Goal: Transaction & Acquisition: Purchase product/service

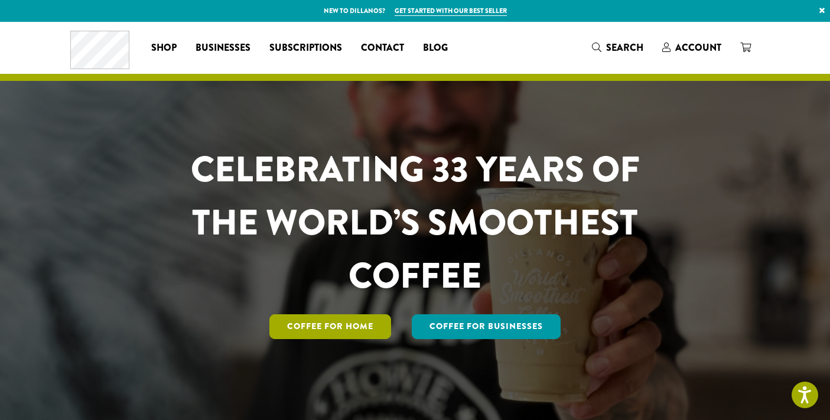
click at [359, 339] on link "Coffee for Home" at bounding box center [330, 326] width 122 height 25
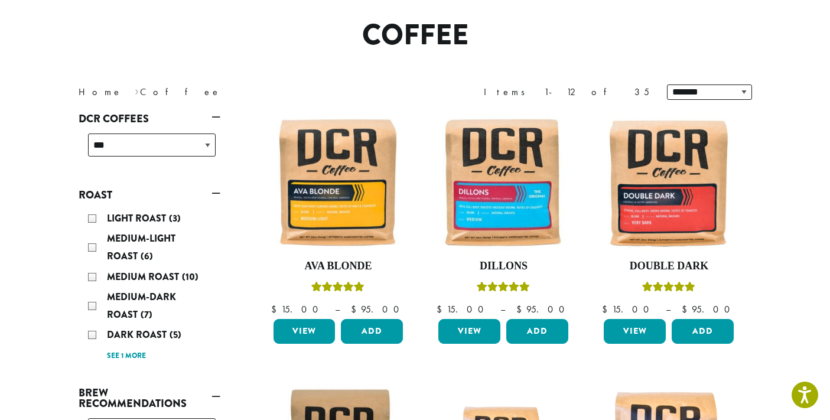
scroll to position [101, 0]
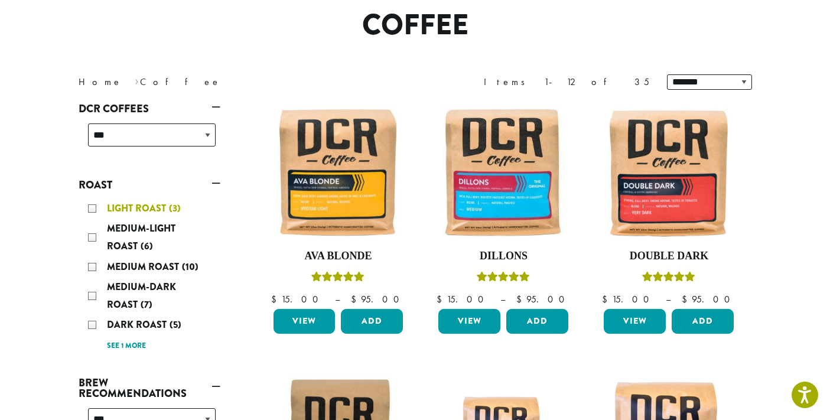
click at [88, 217] on div "Light Roast (3)" at bounding box center [152, 209] width 128 height 18
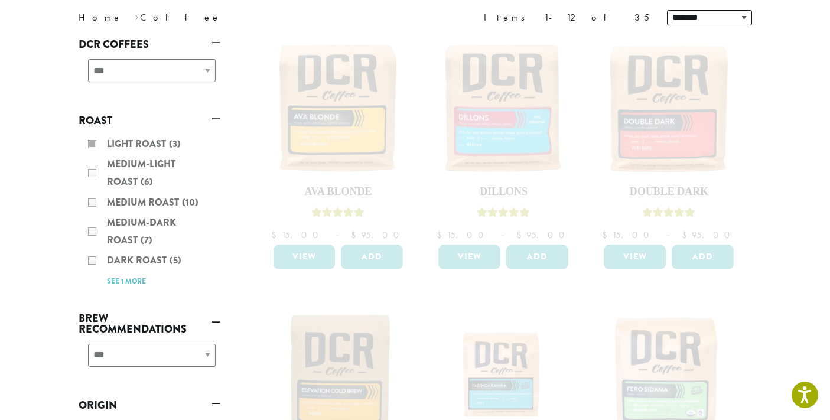
scroll to position [166, 0]
click at [79, 233] on div "Light Roast (3) Medium-Light Roast (6) Medium Roast (10) Medium-Dark Roast (7) …" at bounding box center [150, 212] width 142 height 164
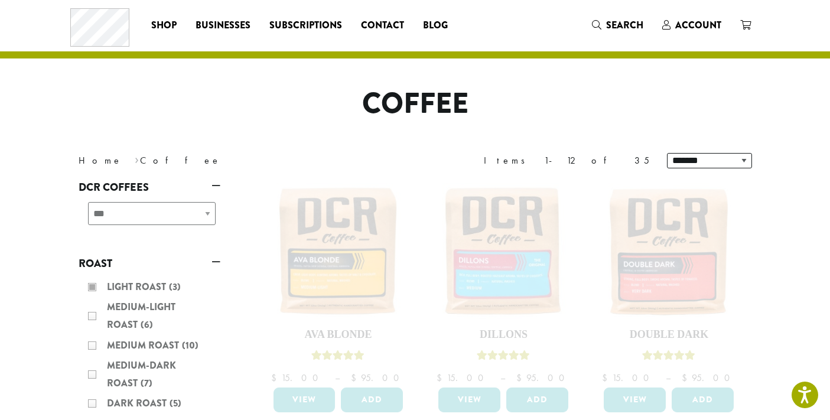
scroll to position [0, 0]
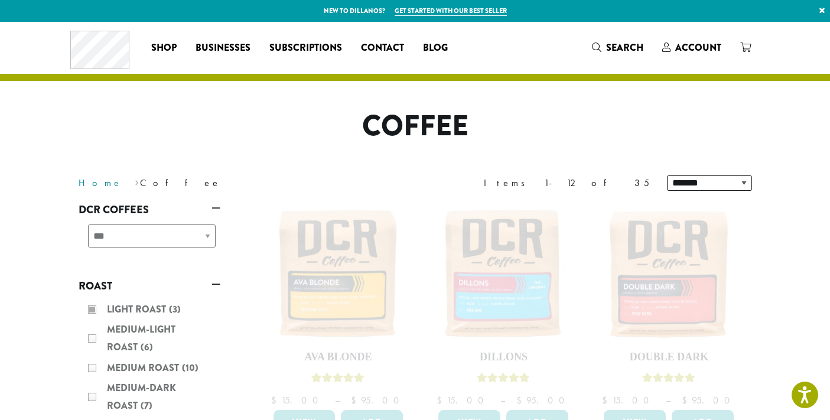
click at [79, 189] on link "Home" at bounding box center [101, 183] width 44 height 12
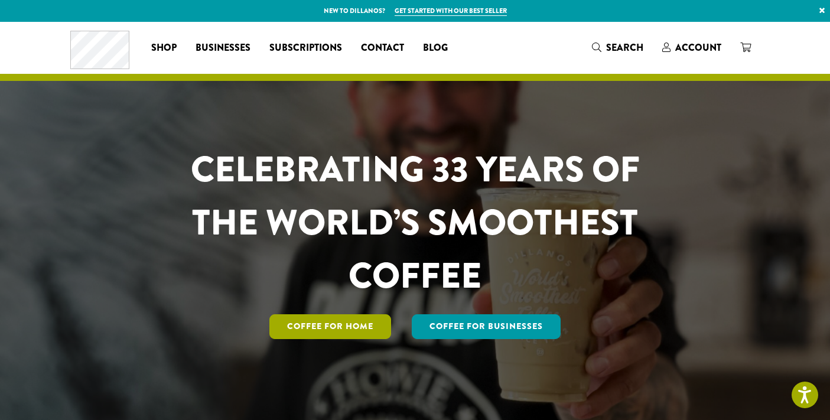
click at [357, 339] on link "Coffee for Home" at bounding box center [330, 326] width 122 height 25
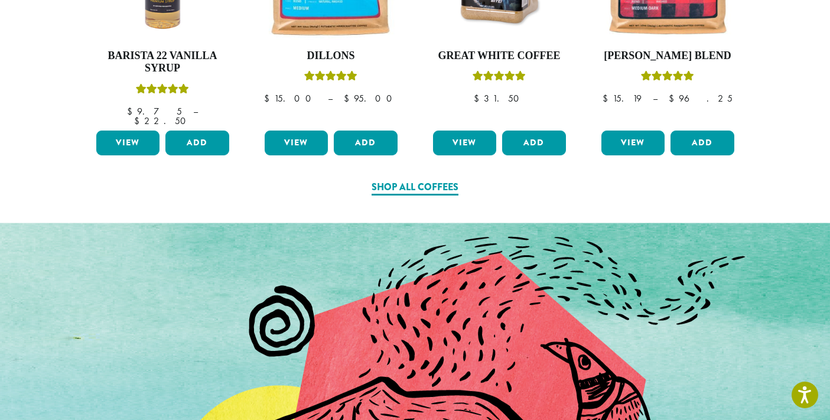
scroll to position [698, 0]
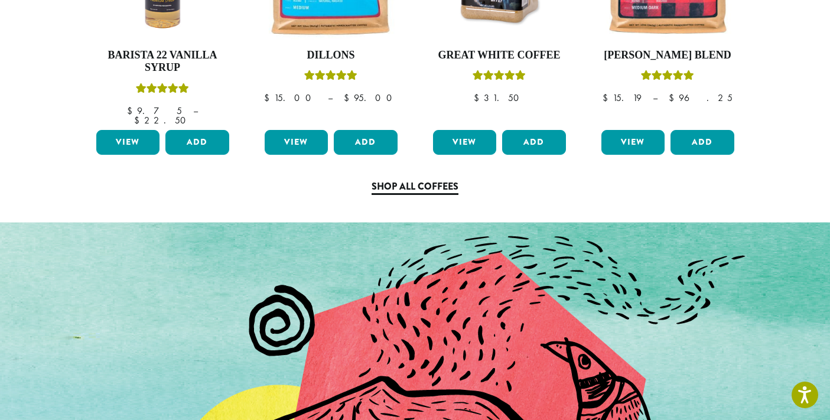
click at [396, 195] on link "Shop All Coffees" at bounding box center [415, 187] width 87 height 15
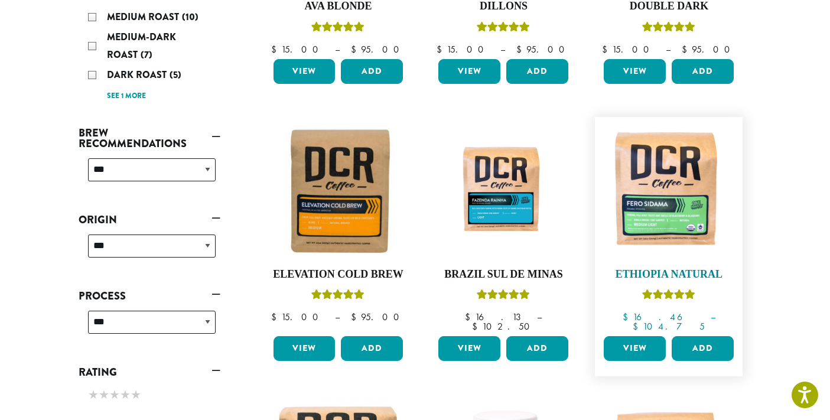
scroll to position [362, 0]
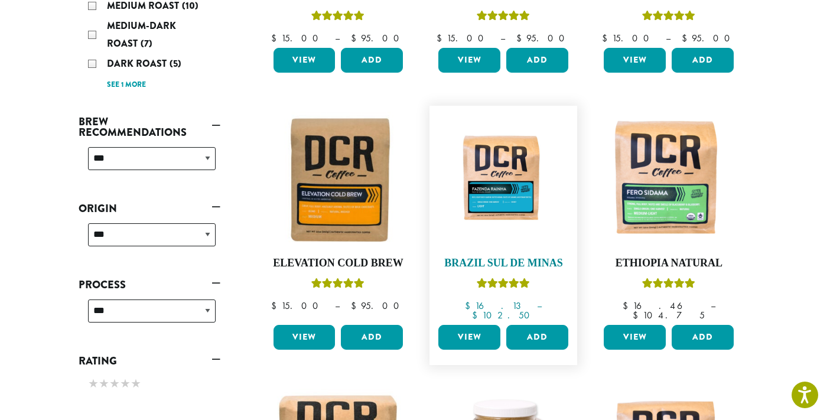
click at [522, 230] on img at bounding box center [503, 180] width 136 height 102
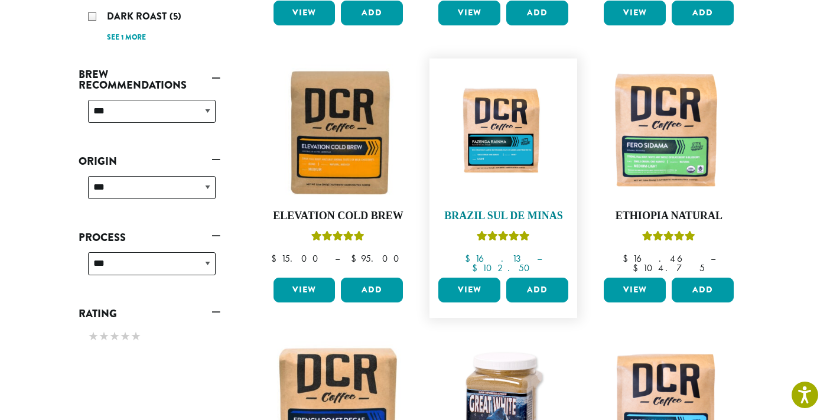
scroll to position [410, 0]
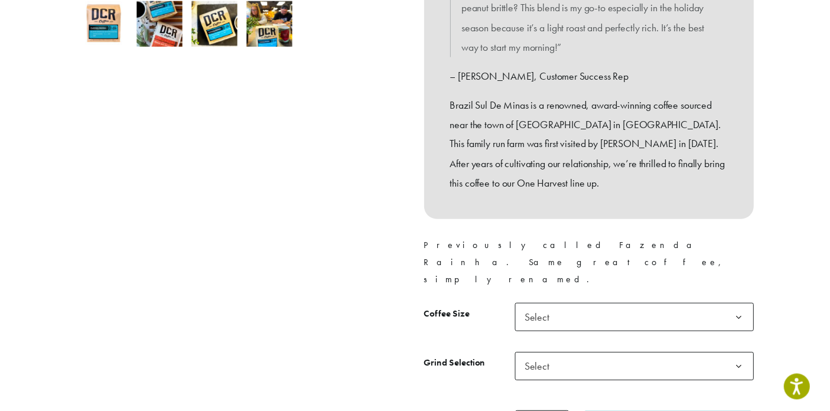
scroll to position [389, 0]
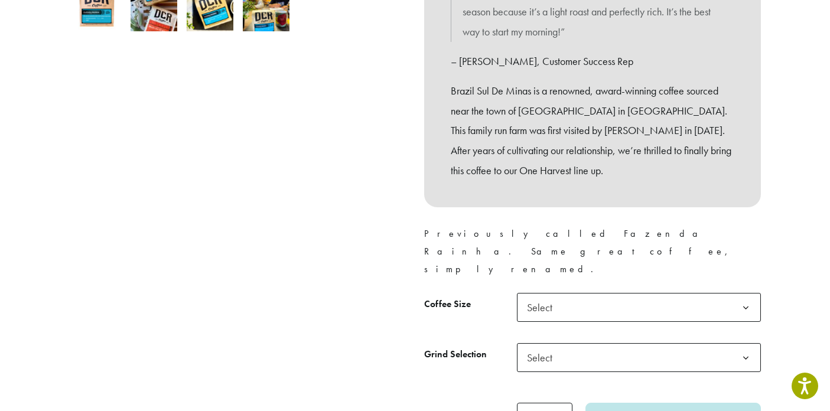
click at [760, 294] on b at bounding box center [745, 308] width 29 height 29
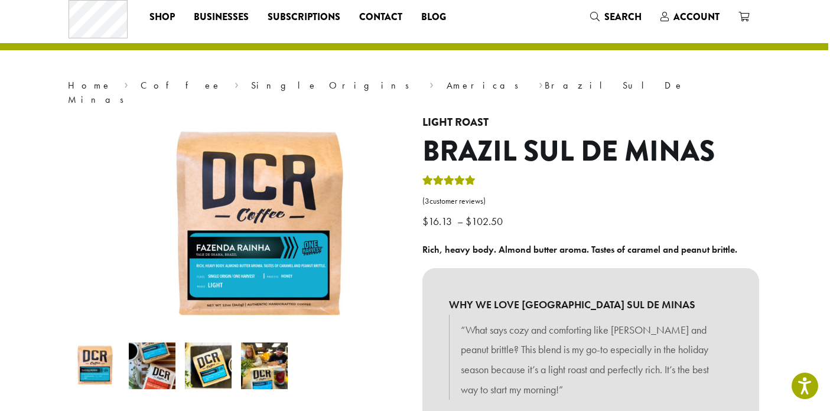
scroll to position [0, 2]
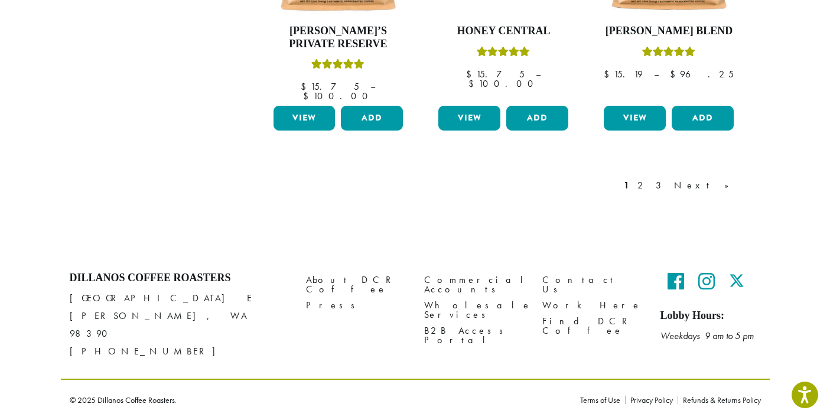
scroll to position [1219, 0]
click at [740, 193] on link "Next »" at bounding box center [706, 185] width 68 height 14
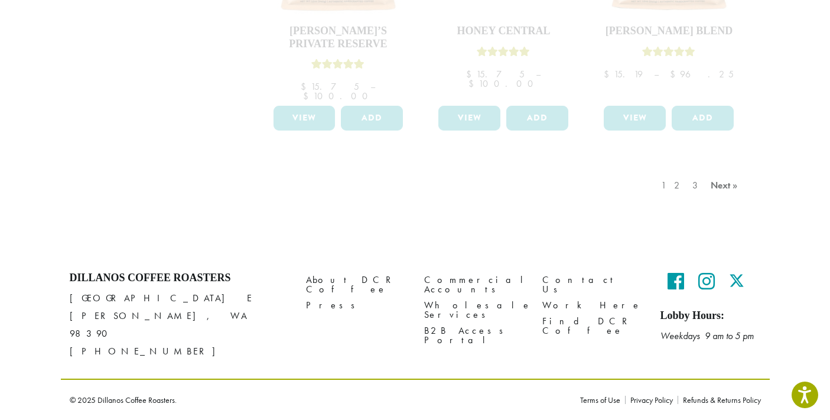
click at [743, 225] on div "1 2 3 Next »" at bounding box center [701, 198] width 84 height 56
click at [623, 225] on div "1 2 3 Next »" at bounding box center [504, 198] width 496 height 56
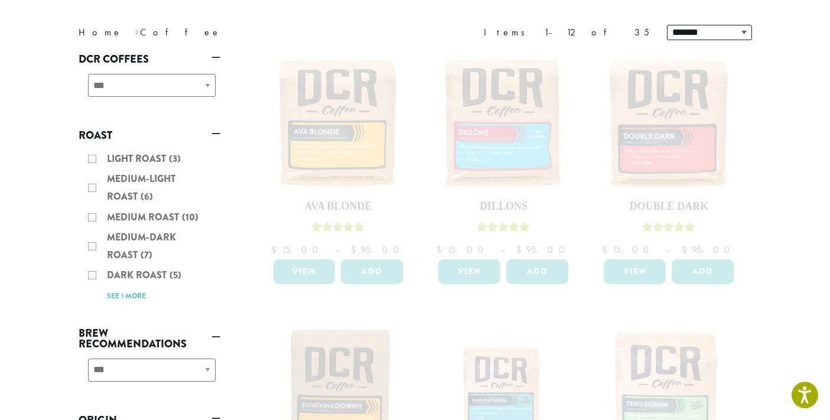
scroll to position [188, 0]
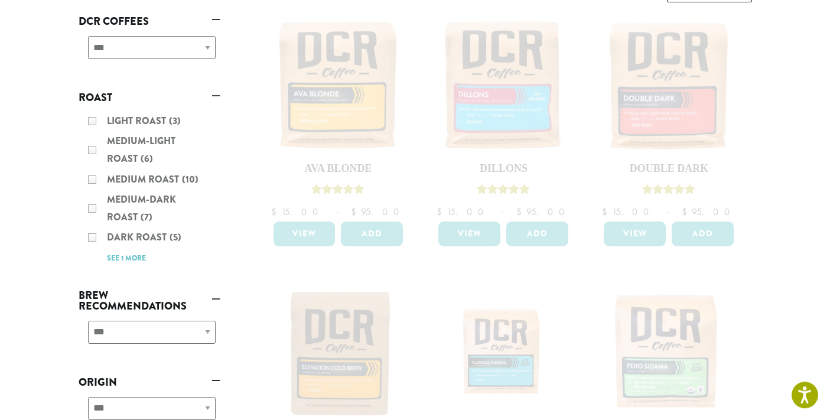
click at [79, 174] on div "Light Roast (3) Medium-Light Roast (6) Medium Roast (10) Medium-Dark Roast (7) …" at bounding box center [150, 190] width 142 height 164
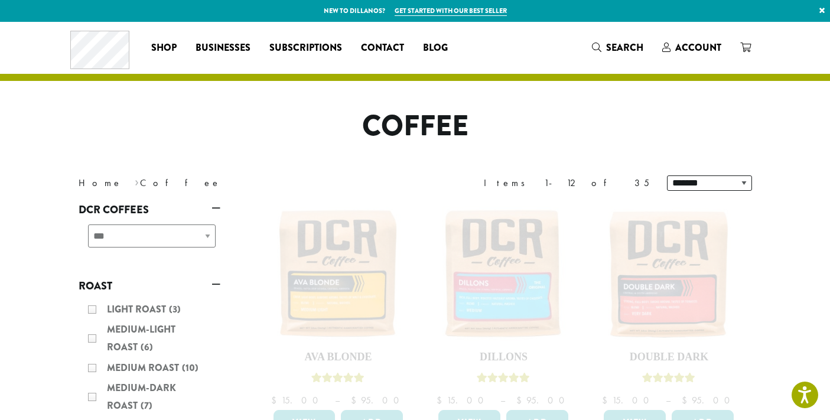
scroll to position [4, 0]
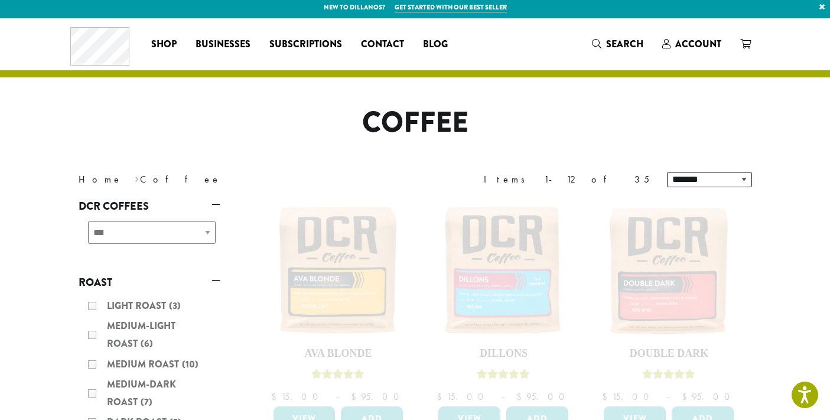
scroll to position [1219, 0]
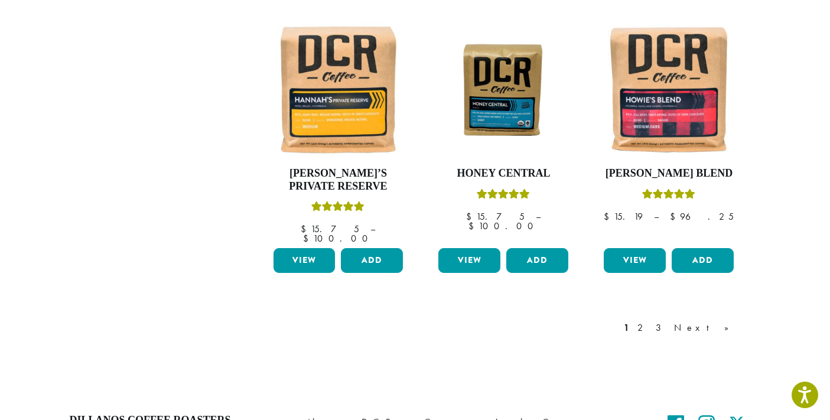
scroll to position [1009, 0]
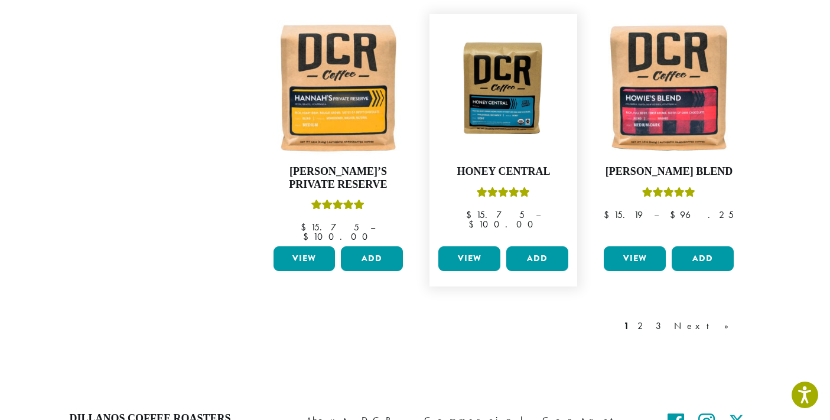
click at [477, 271] on link "View" at bounding box center [469, 258] width 62 height 25
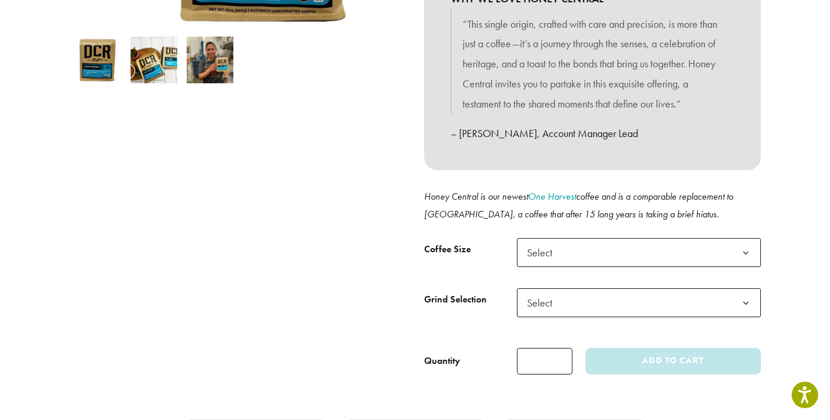
scroll to position [308, 0]
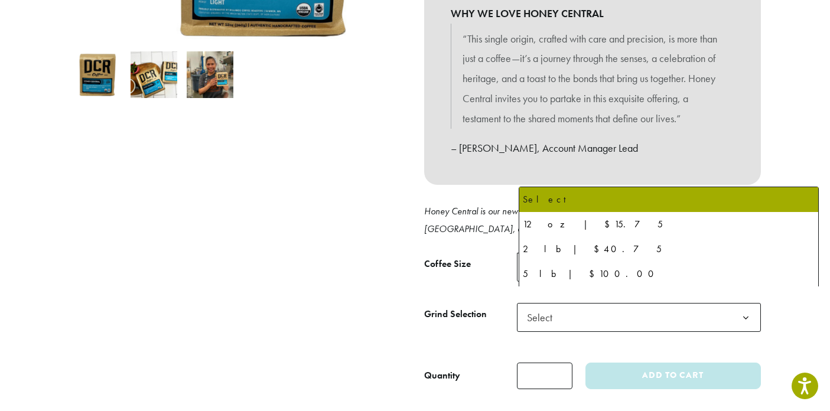
click at [760, 282] on b at bounding box center [745, 267] width 29 height 29
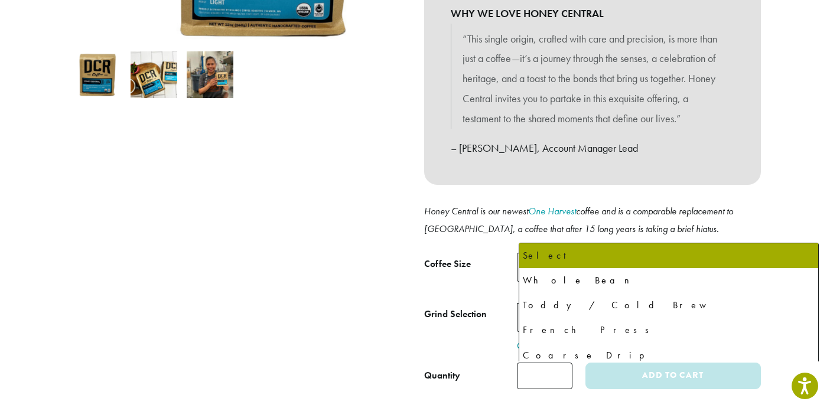
click at [702, 332] on span "Select" at bounding box center [639, 317] width 244 height 29
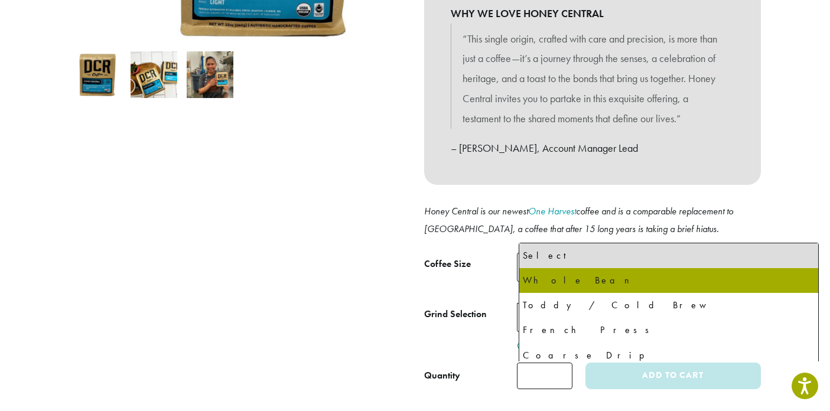
select select "**********"
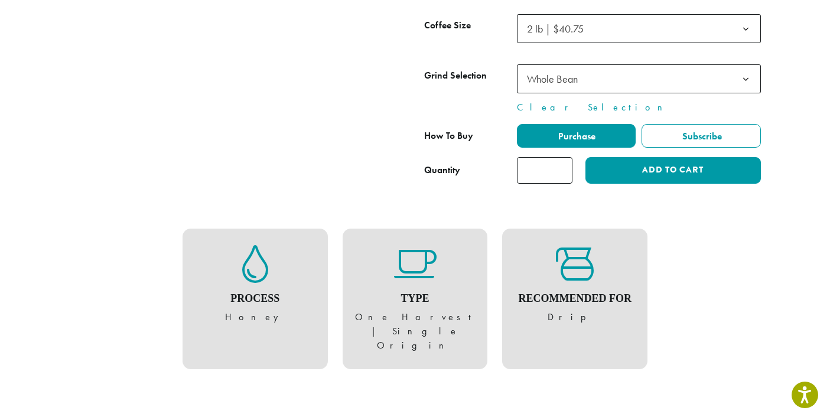
scroll to position [549, 0]
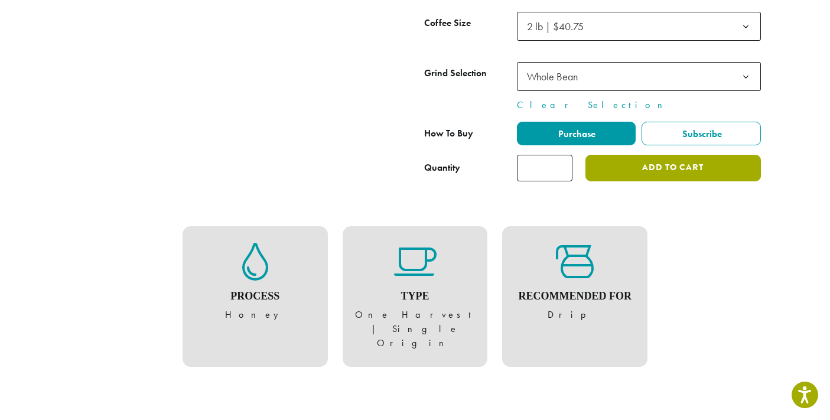
click at [701, 181] on button "Add to cart" at bounding box center [673, 168] width 175 height 27
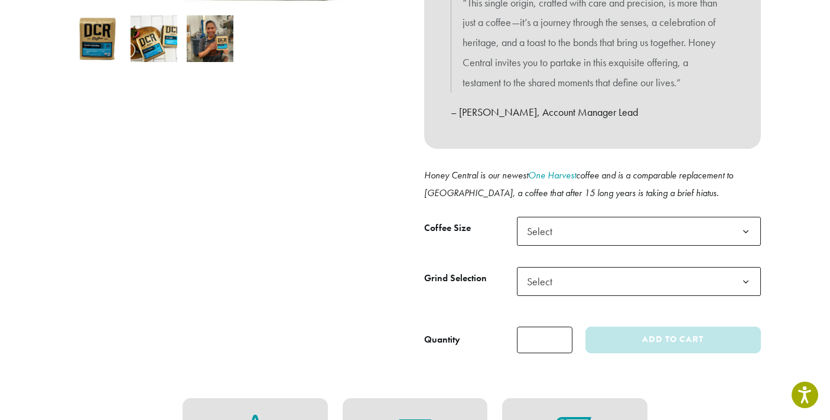
scroll to position [354, 0]
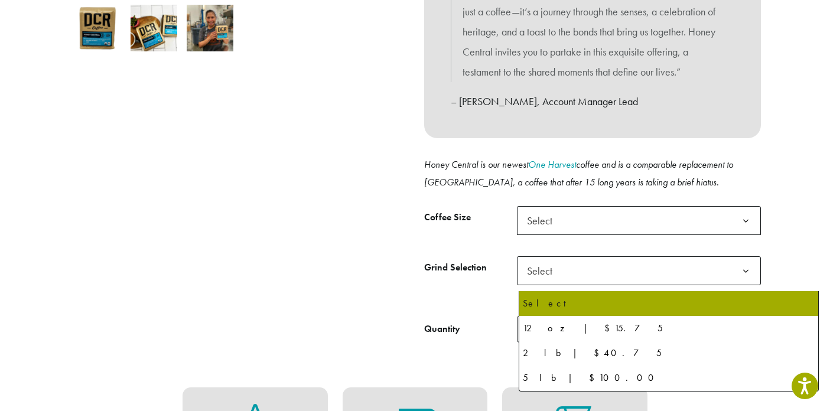
click at [760, 236] on b at bounding box center [745, 221] width 29 height 29
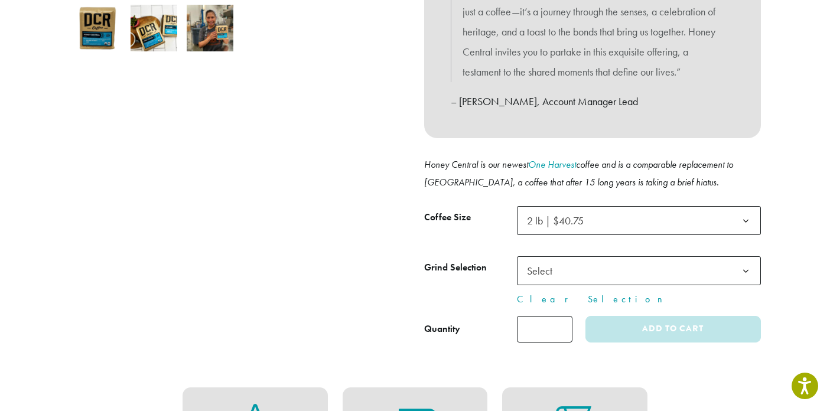
click at [684, 285] on span "Select" at bounding box center [639, 270] width 244 height 29
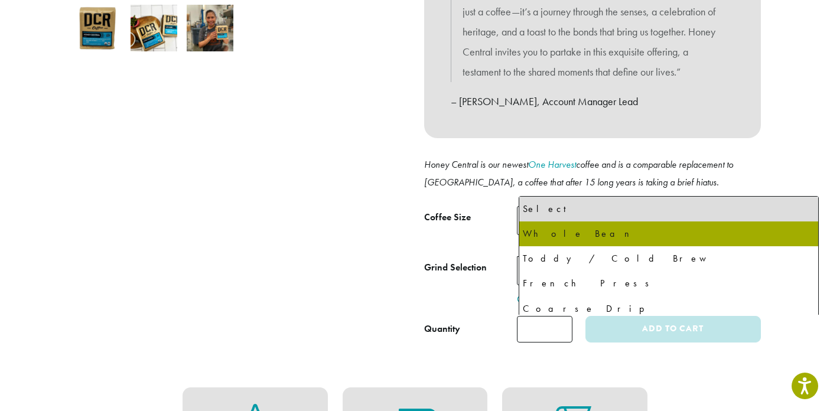
select select "**********"
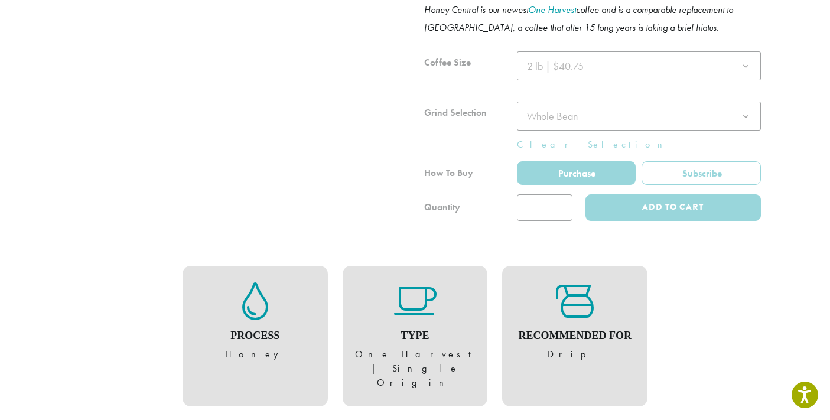
scroll to position [512, 0]
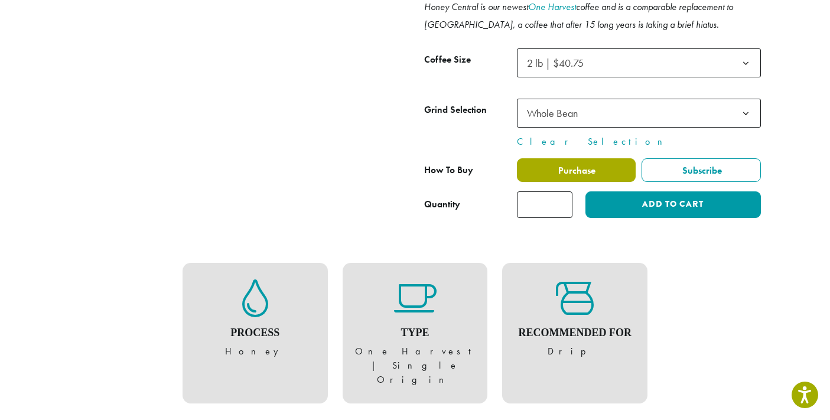
click at [596, 177] on span "Purchase" at bounding box center [576, 170] width 39 height 12
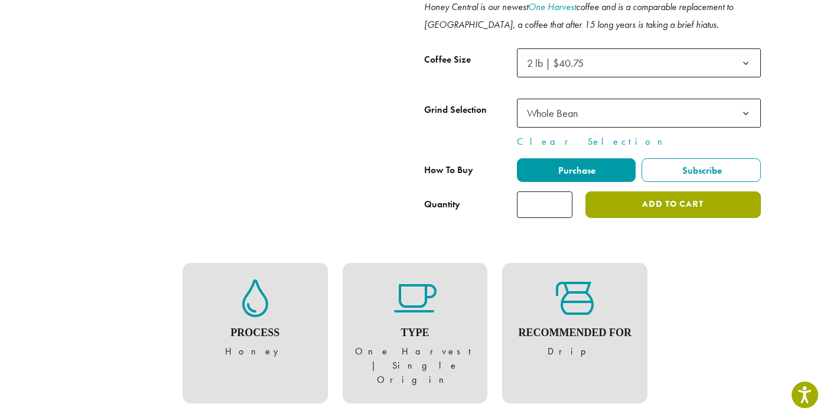
click at [715, 218] on button "Add to cart" at bounding box center [673, 204] width 175 height 27
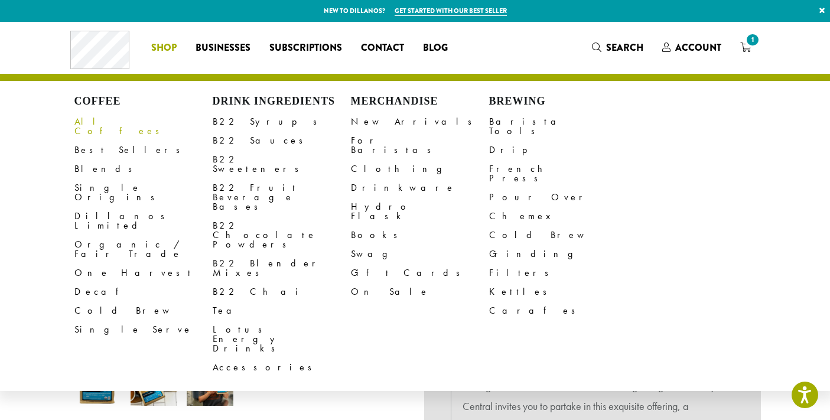
click at [74, 131] on link "All Coffees" at bounding box center [143, 126] width 138 height 28
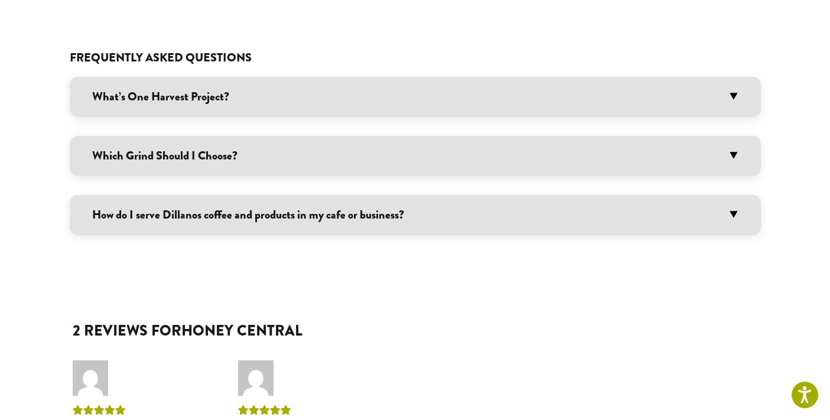
scroll to position [959, 0]
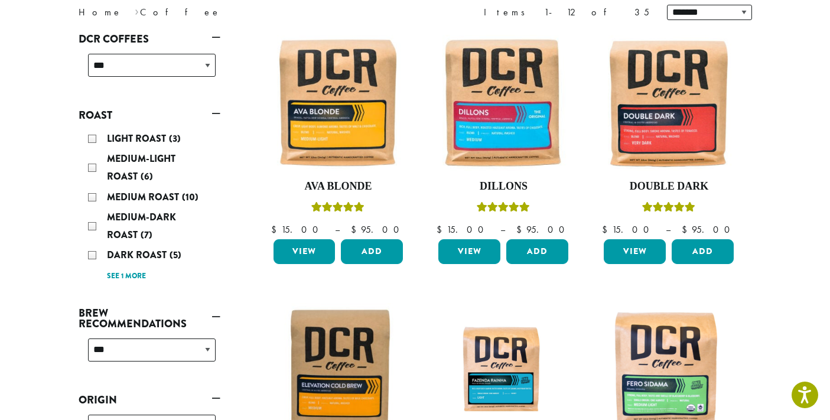
scroll to position [183, 0]
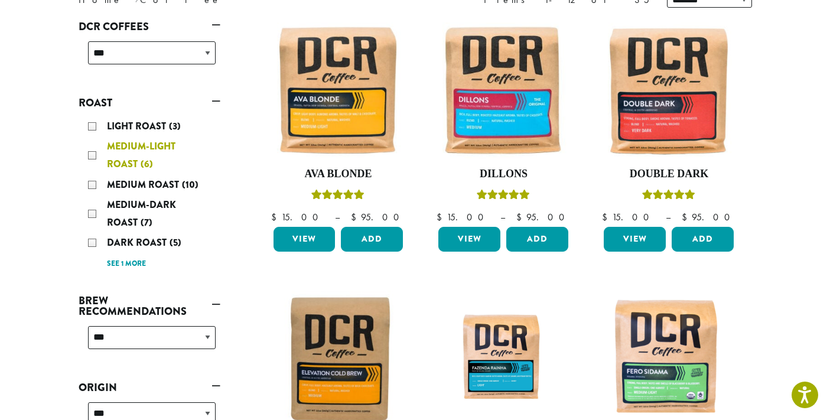
click at [88, 173] on div "Medium-Light Roast (6)" at bounding box center [152, 155] width 128 height 35
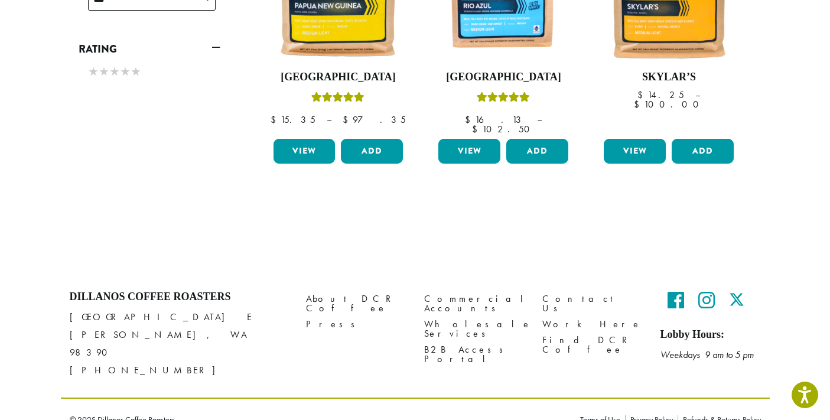
scroll to position [547, 0]
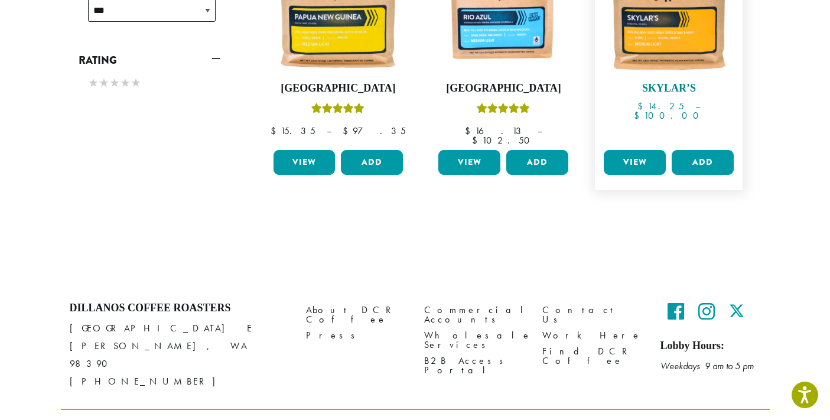
click at [720, 73] on img at bounding box center [669, 5] width 136 height 136
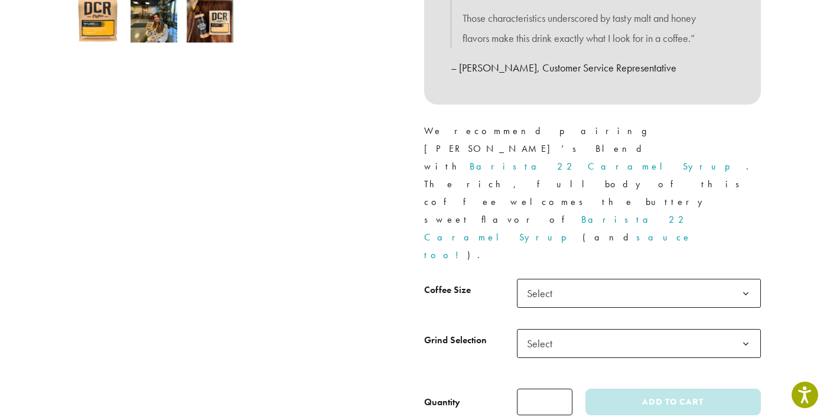
scroll to position [438, 0]
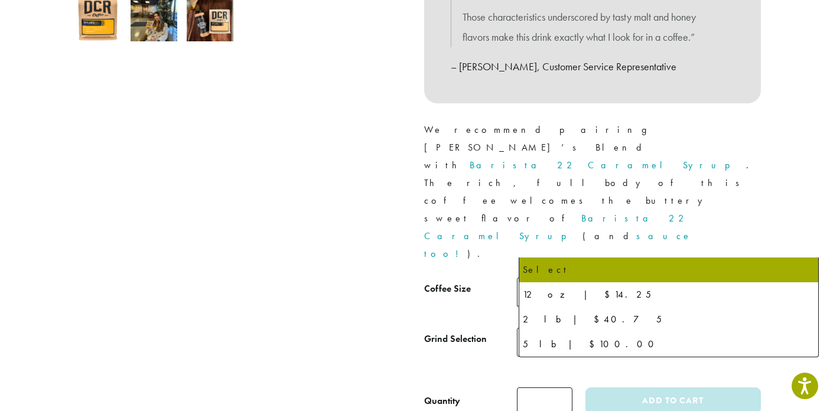
click at [761, 278] on span "Select" at bounding box center [639, 292] width 244 height 29
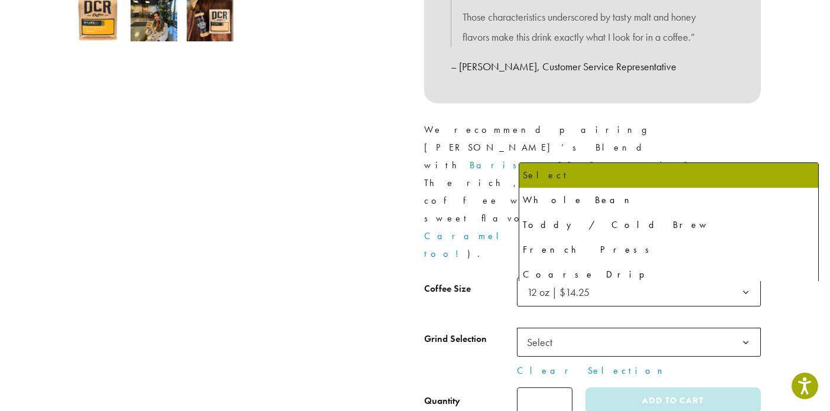
click at [614, 328] on span "Select" at bounding box center [639, 342] width 244 height 29
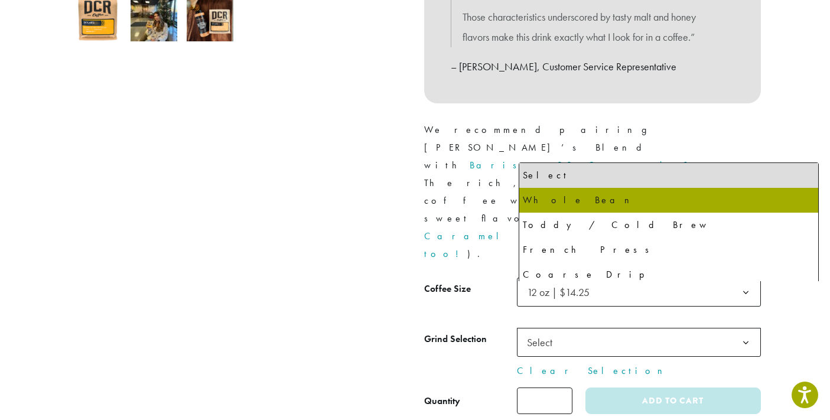
select select "*********"
select select "**********"
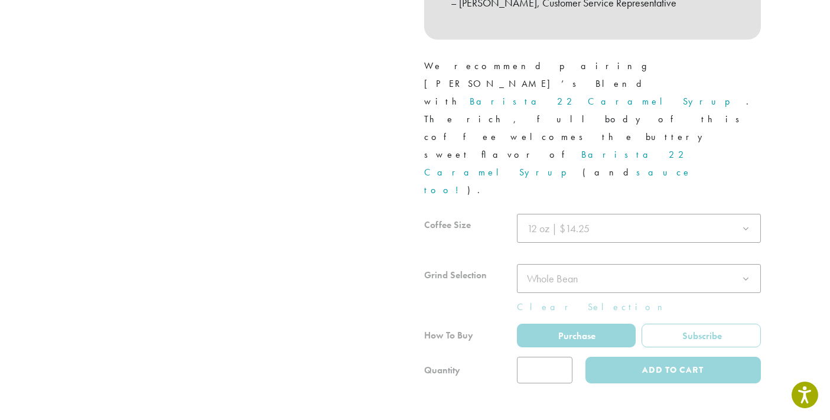
scroll to position [525, 0]
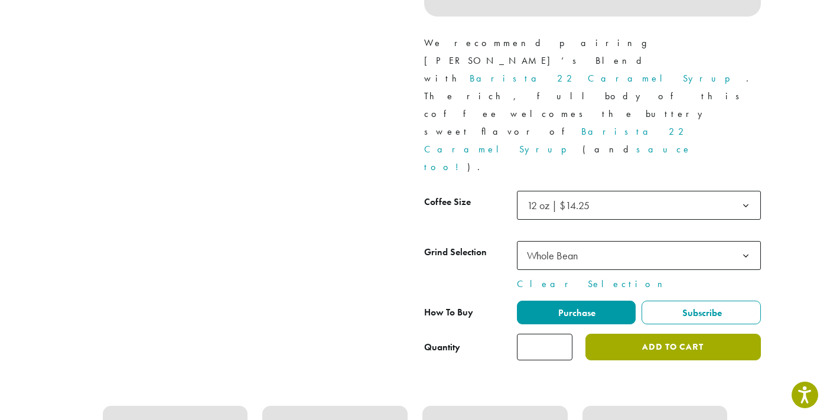
click at [709, 334] on button "Add to cart" at bounding box center [673, 347] width 175 height 27
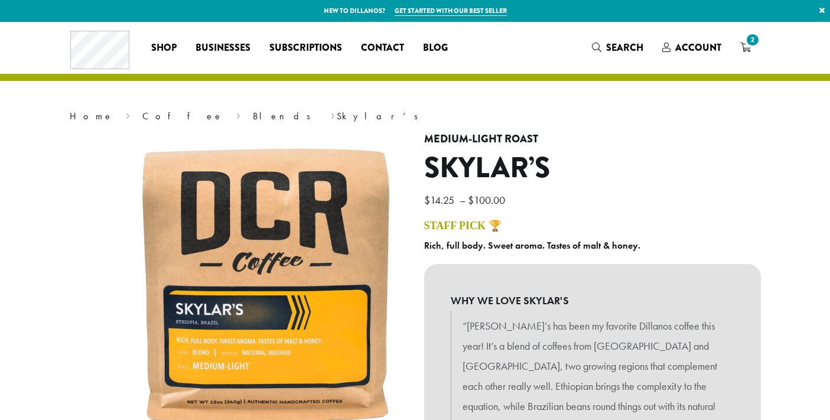
scroll to position [525, 0]
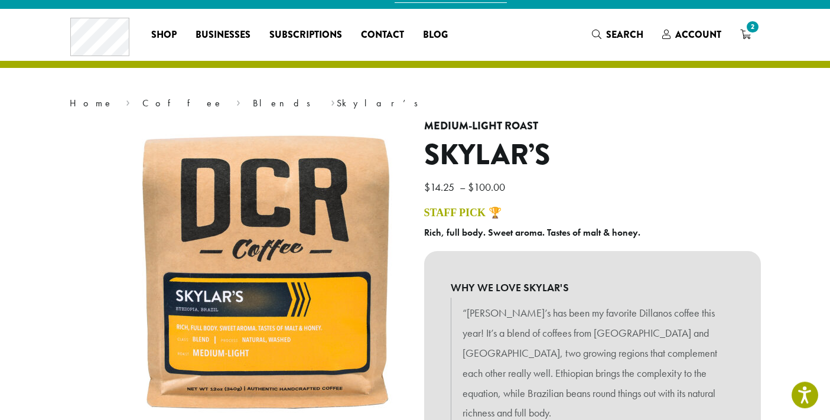
scroll to position [0, 0]
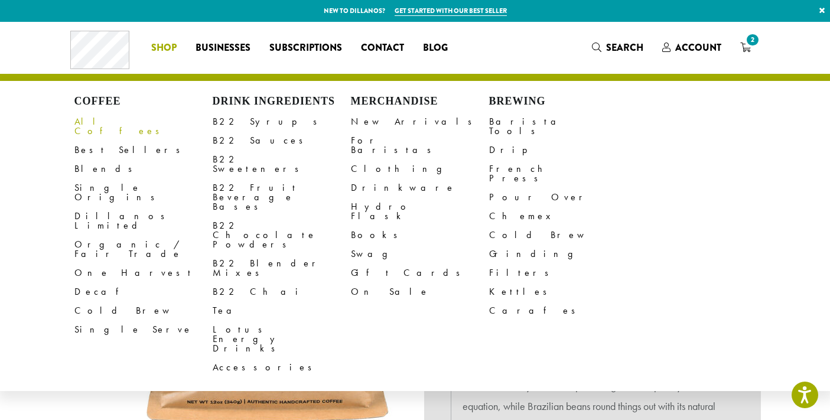
click at [74, 134] on link "All Coffees" at bounding box center [143, 126] width 138 height 28
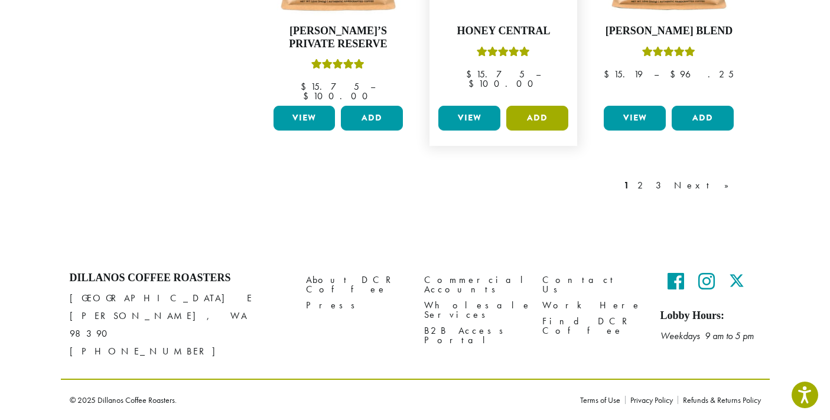
scroll to position [1190, 0]
click at [740, 193] on link "Next »" at bounding box center [706, 185] width 68 height 14
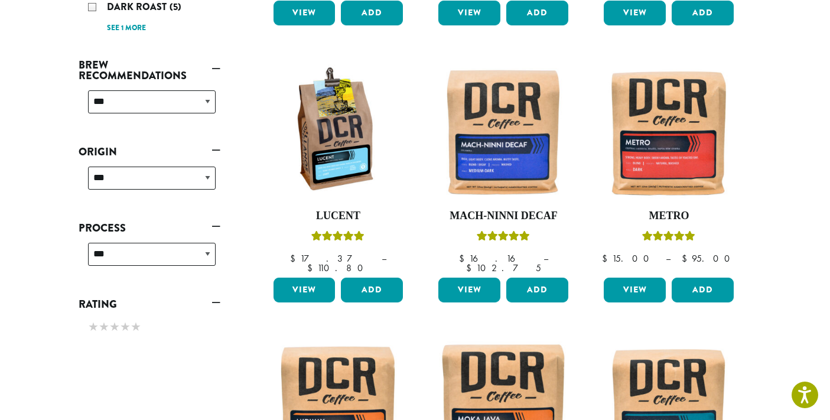
scroll to position [426, 0]
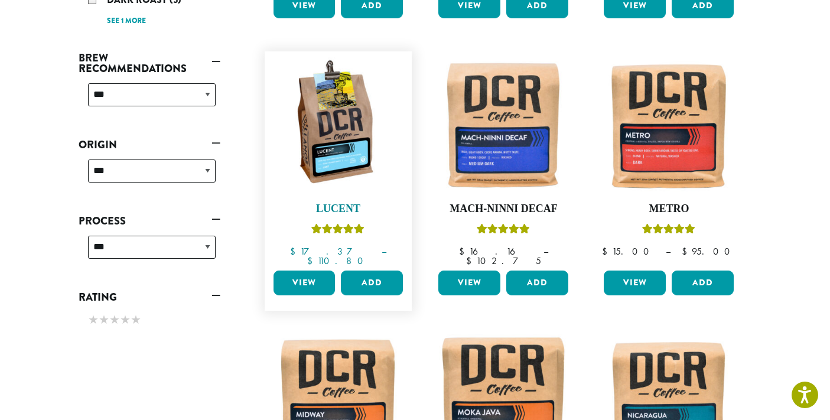
click at [315, 193] on img at bounding box center [338, 125] width 136 height 136
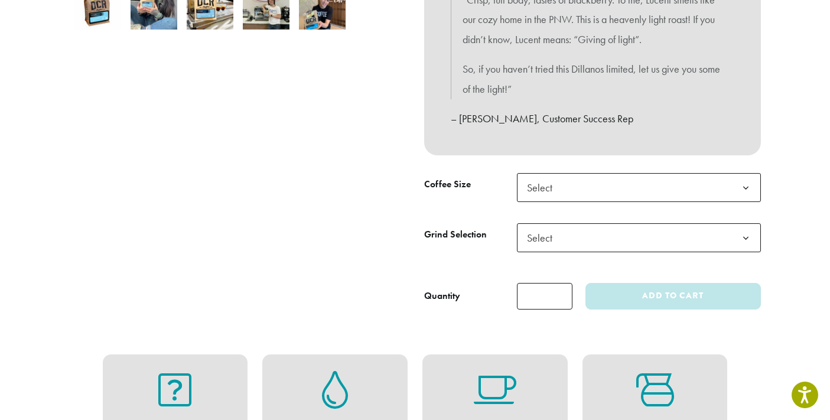
scroll to position [440, 0]
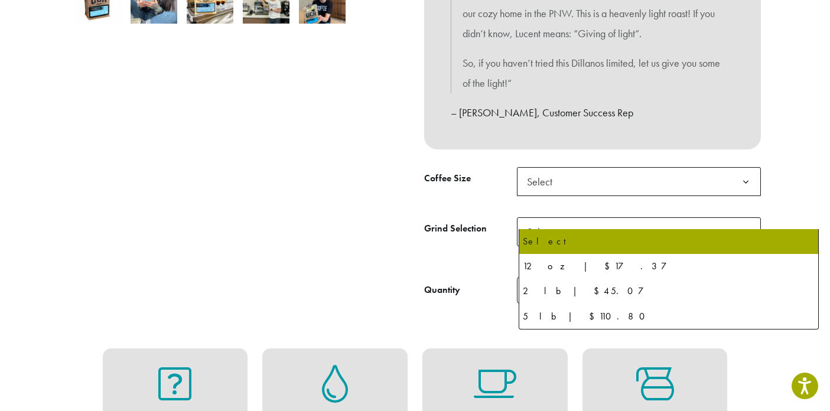
click at [606, 196] on span "Select" at bounding box center [639, 181] width 244 height 29
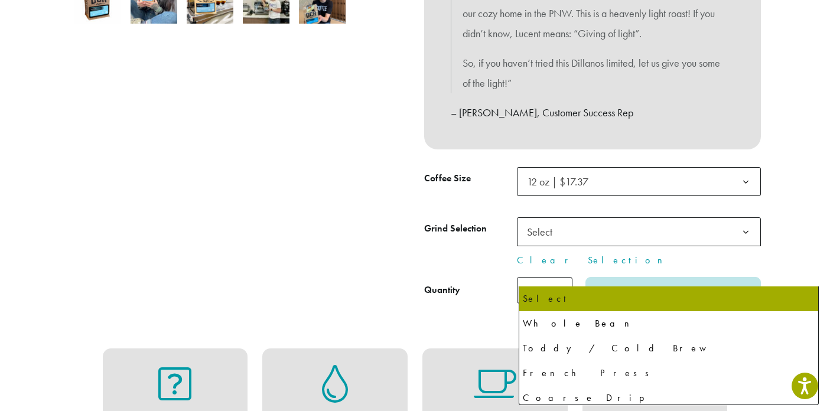
click at [586, 246] on span "Select" at bounding box center [639, 231] width 244 height 29
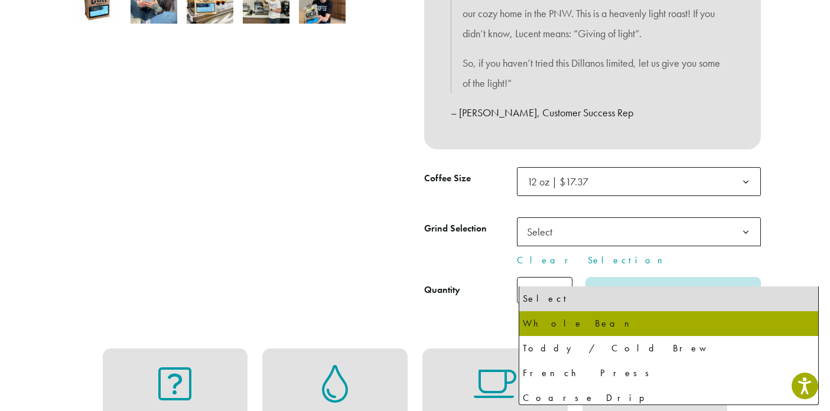
select select "*********"
select select "**********"
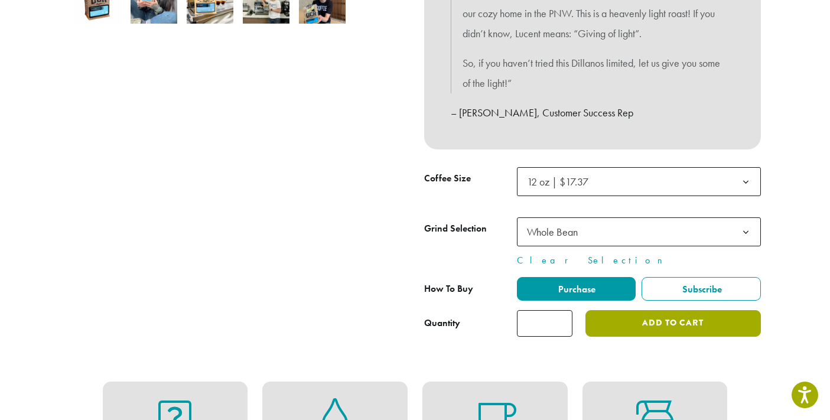
click at [693, 337] on button "Add to cart" at bounding box center [673, 323] width 175 height 27
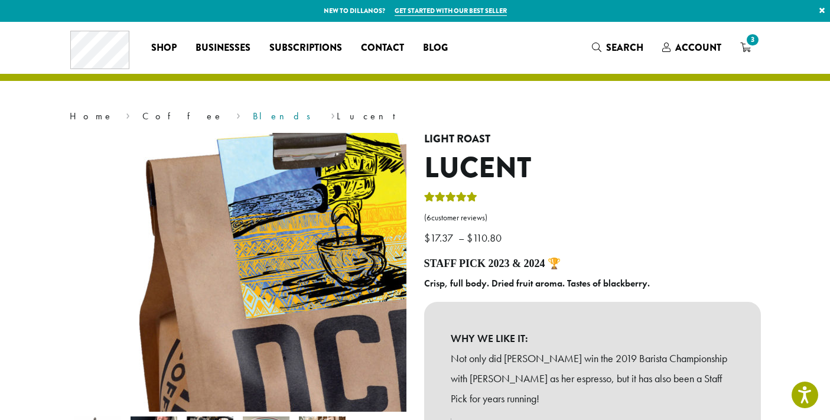
click at [119, 201] on img at bounding box center [337, 392] width 709 height 669
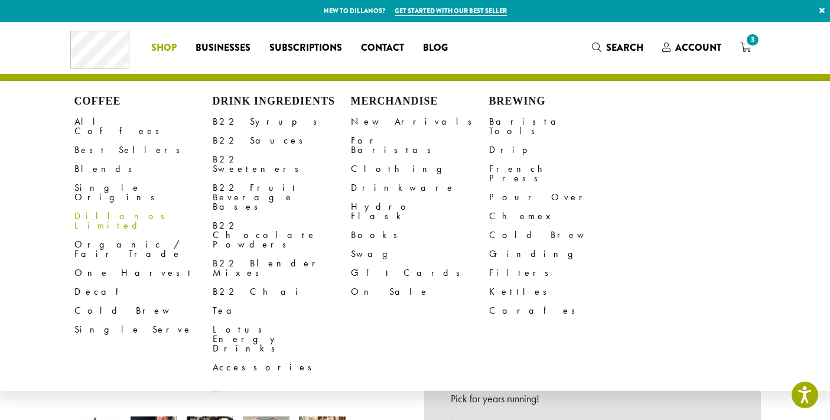
click at [85, 225] on link "Dillanos Limited" at bounding box center [143, 221] width 138 height 28
click at [74, 249] on link "Organic / Fair Trade" at bounding box center [143, 249] width 138 height 28
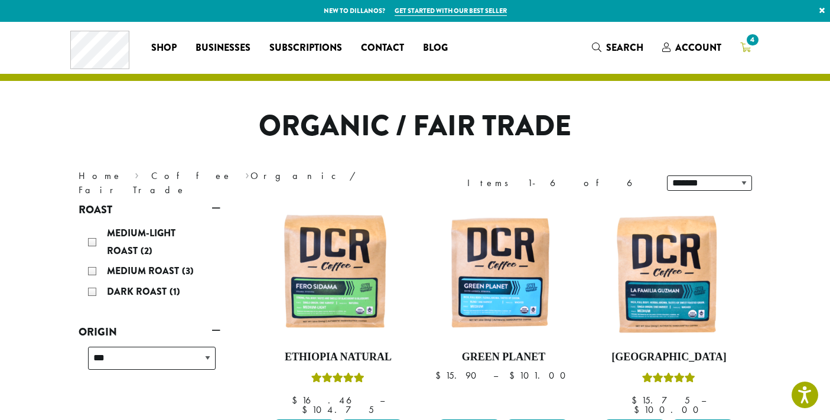
click at [760, 47] on span "4" at bounding box center [752, 40] width 16 height 16
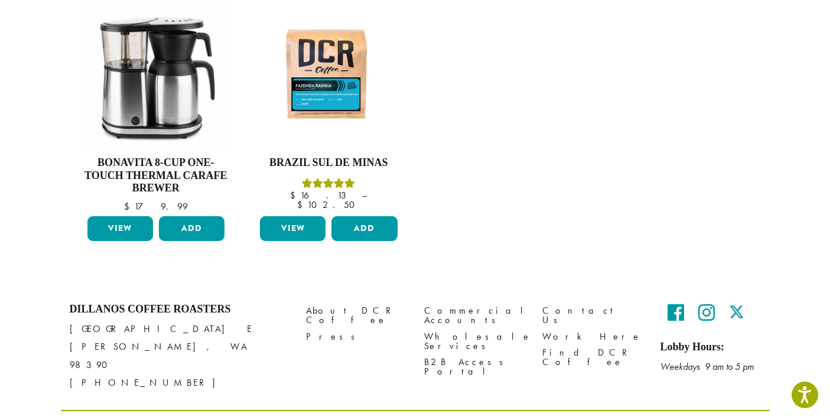
scroll to position [742, 0]
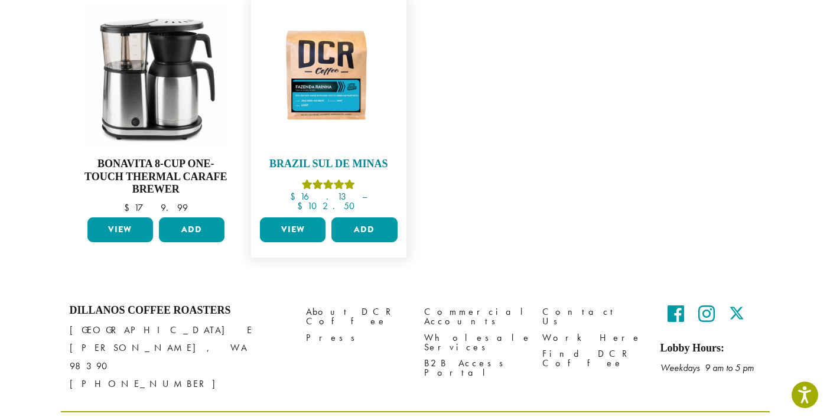
click at [311, 131] on img at bounding box center [329, 77] width 144 height 108
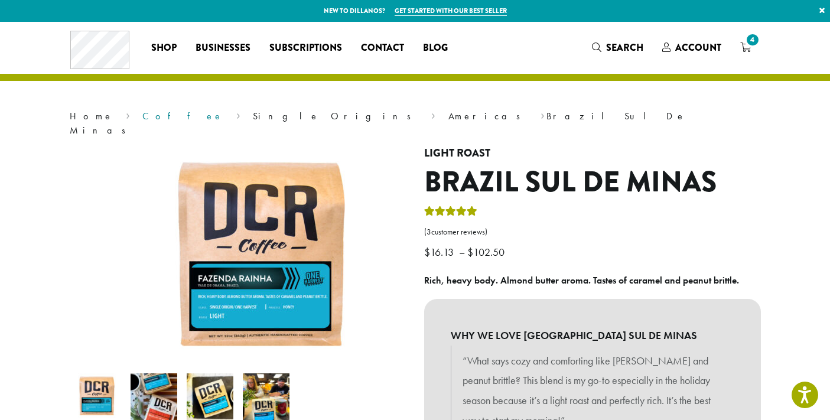
click at [142, 122] on link "Coffee" at bounding box center [182, 116] width 81 height 12
